Goal: Navigation & Orientation: Find specific page/section

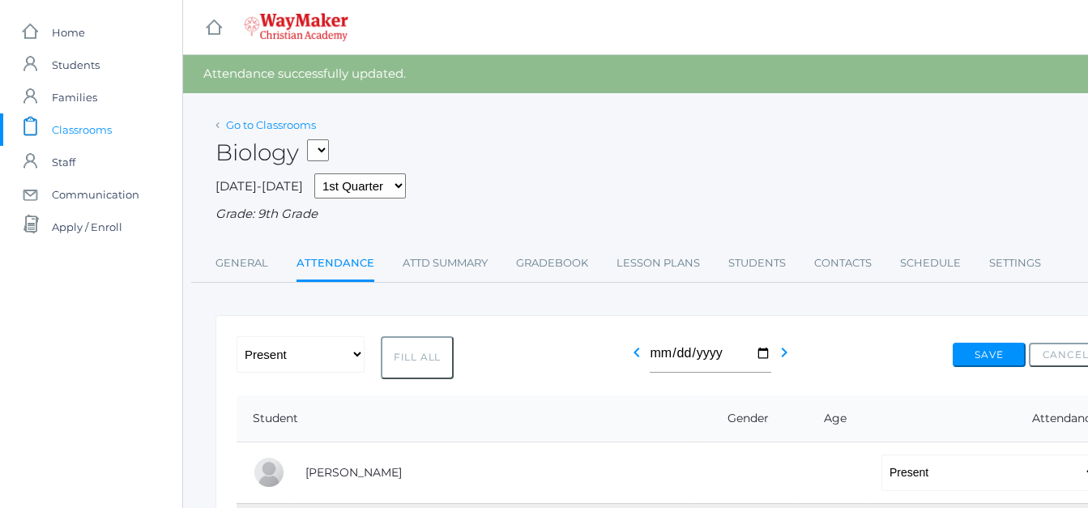
click at [258, 124] on link "Go to Classrooms" at bounding box center [271, 124] width 90 height 13
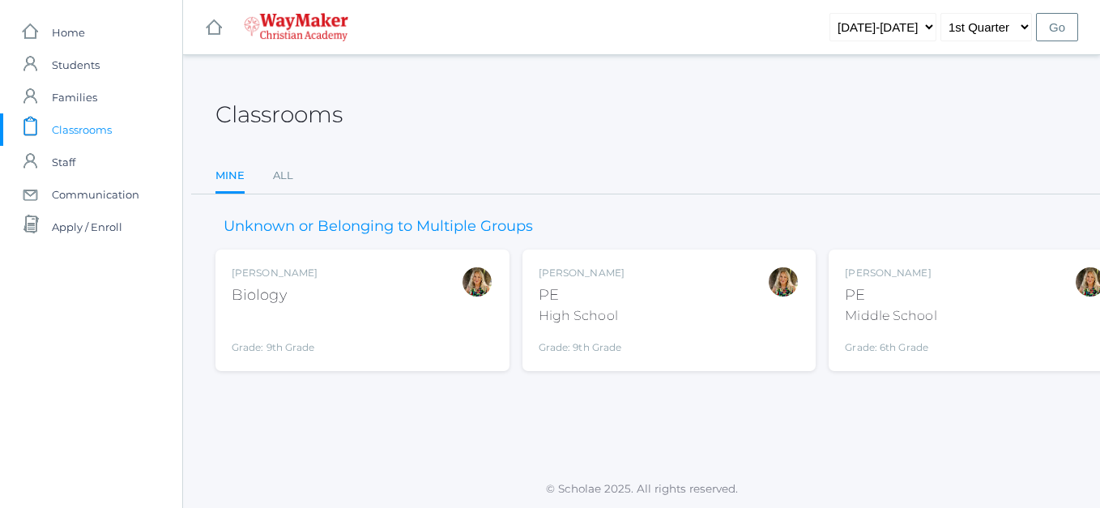
click at [651, 330] on div "Claudia Marosz PE High School Grade: 9th Grade HSPE" at bounding box center [670, 310] width 262 height 89
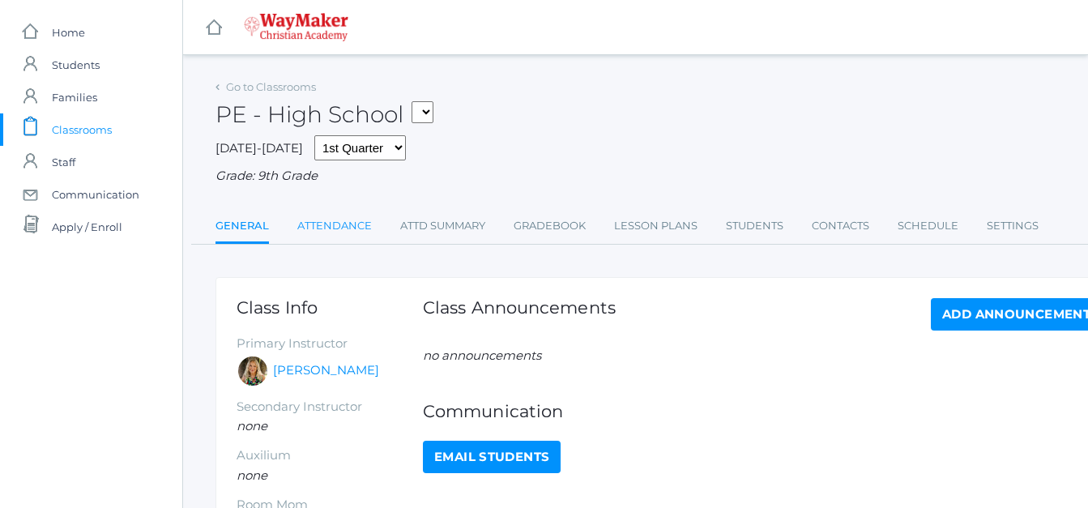
click at [338, 227] on link "Attendance" at bounding box center [334, 226] width 75 height 32
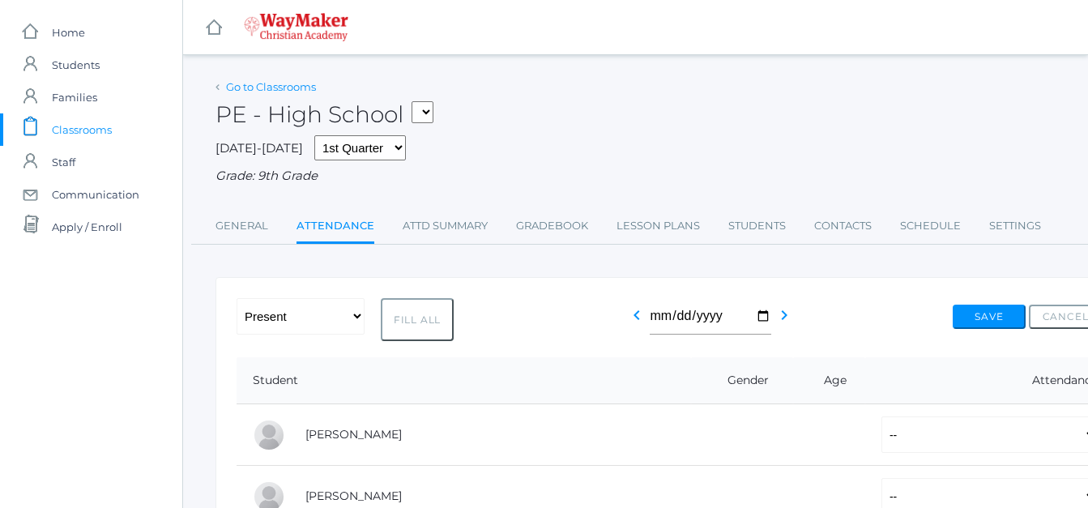
click at [250, 88] on link "Go to Classrooms" at bounding box center [271, 86] width 90 height 13
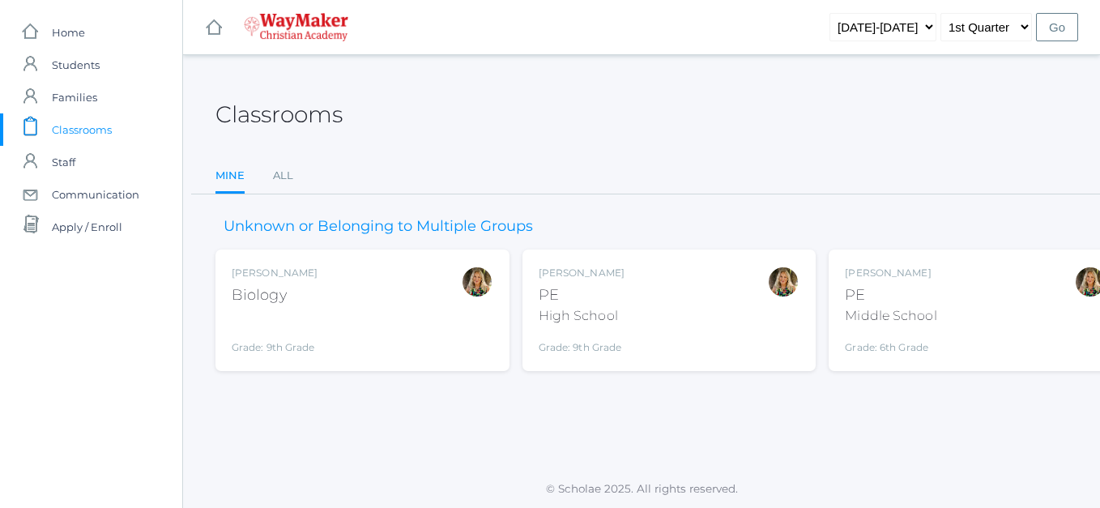
click at [274, 310] on div "[PERSON_NAME] Biology Grade: 9th Grade BIO" at bounding box center [275, 310] width 86 height 89
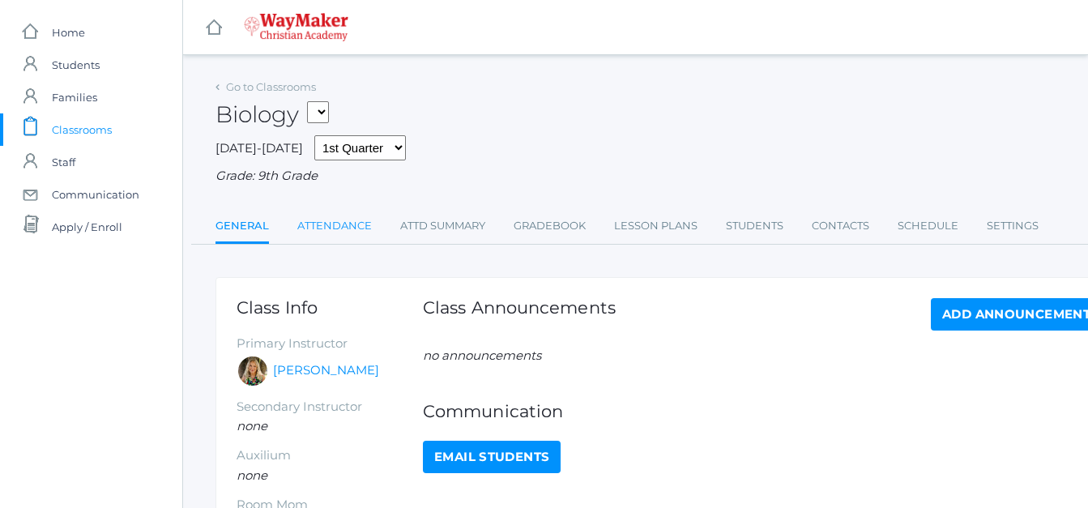
click at [351, 226] on link "Attendance" at bounding box center [334, 226] width 75 height 32
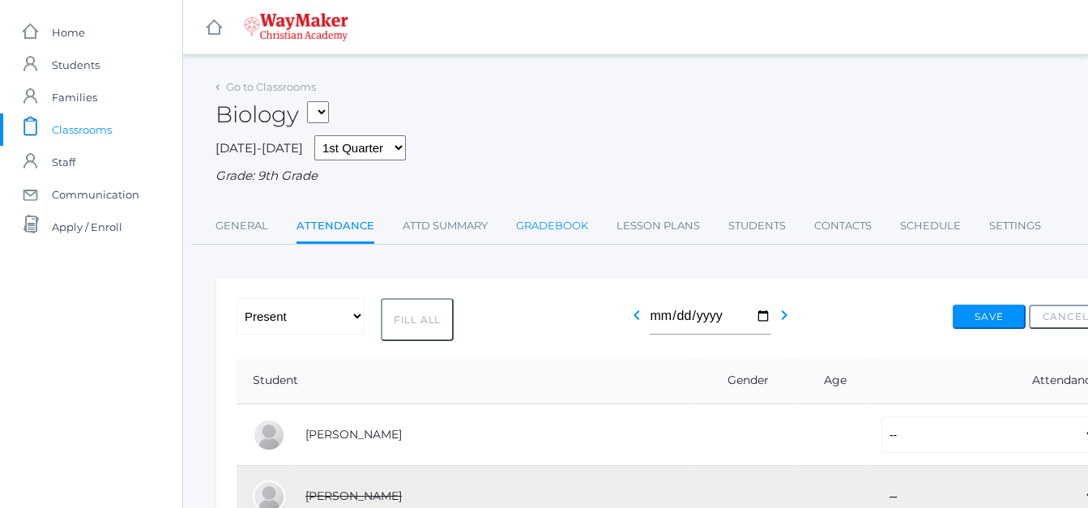
click at [559, 226] on link "Gradebook" at bounding box center [552, 226] width 72 height 32
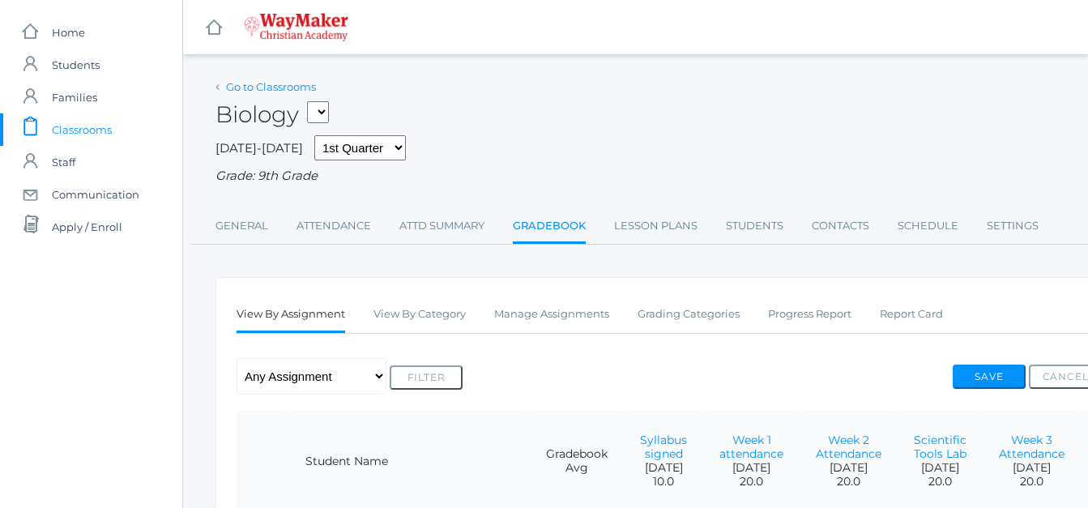
click at [247, 87] on link "Go to Classrooms" at bounding box center [271, 86] width 90 height 13
